Goal: Task Accomplishment & Management: Use online tool/utility

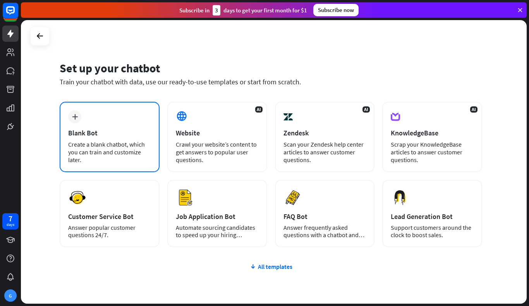
click at [90, 125] on div "plus Blank Bot Create a blank chatbot, which you can train and customize later." at bounding box center [110, 137] width 100 height 70
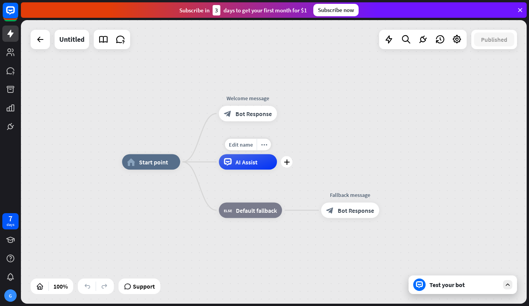
click at [251, 161] on span "AI Assist" at bounding box center [246, 162] width 22 height 8
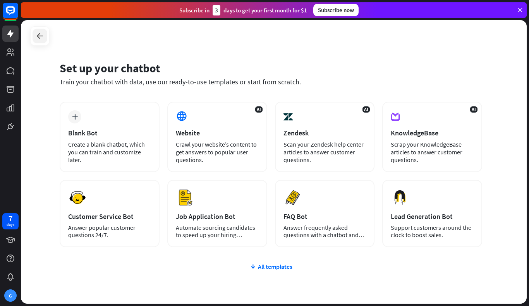
click at [38, 33] on icon at bounding box center [39, 35] width 9 height 9
